Goal: Navigation & Orientation: Find specific page/section

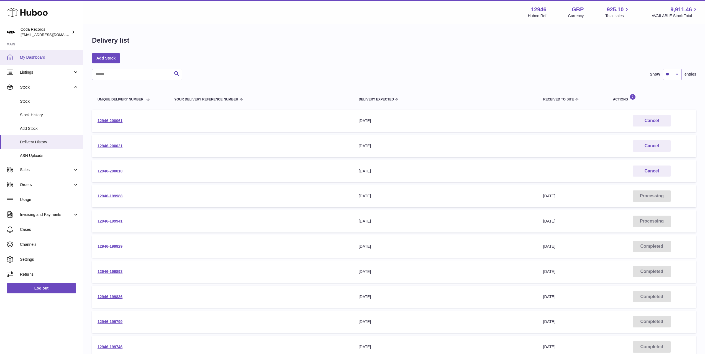
click at [45, 57] on span "My Dashboard" at bounding box center [49, 57] width 59 height 5
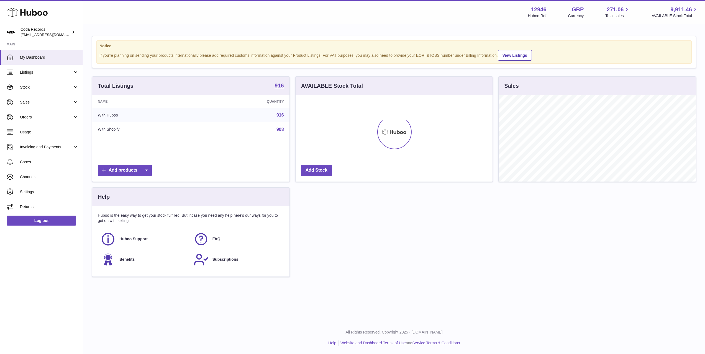
scroll to position [86, 197]
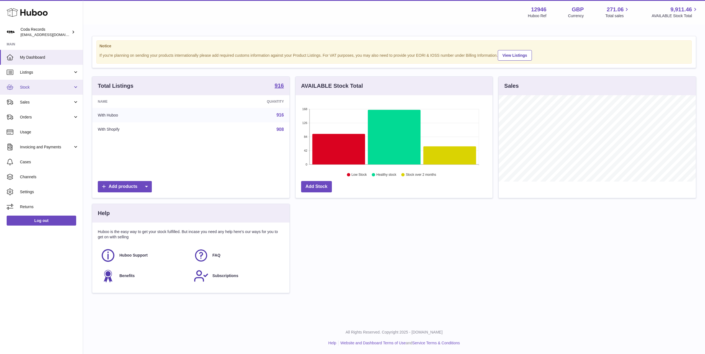
click at [36, 87] on span "Stock" at bounding box center [46, 87] width 53 height 5
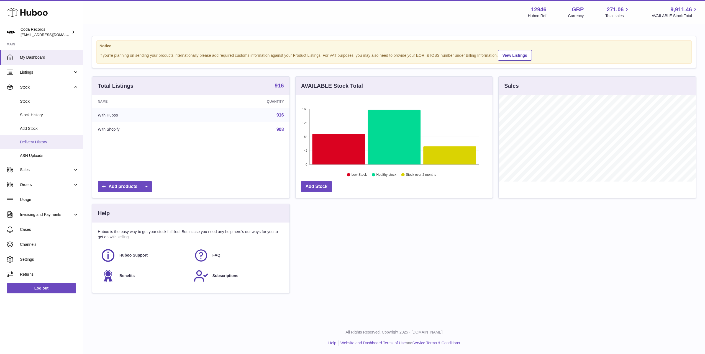
click at [43, 140] on span "Delivery History" at bounding box center [49, 142] width 59 height 5
